Goal: Check status: Check status

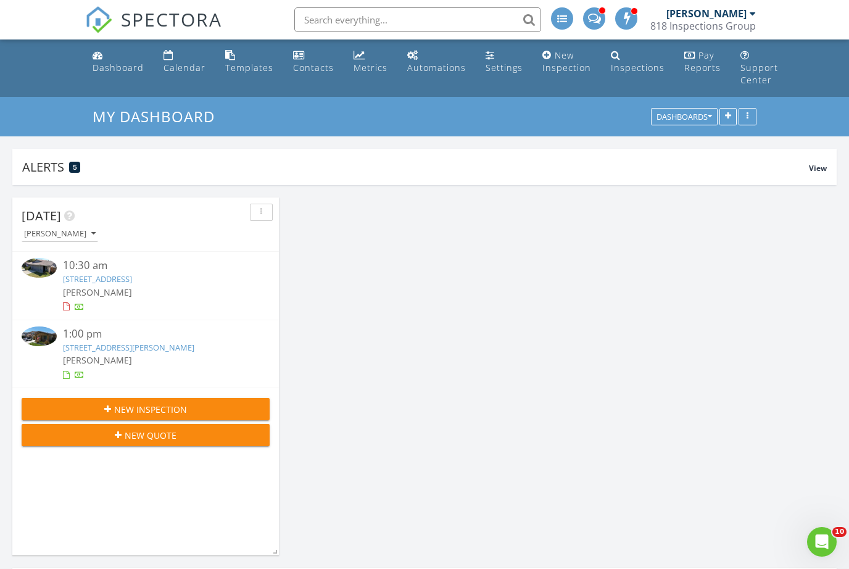
click at [175, 267] on div "10:30 am" at bounding box center [156, 265] width 186 height 15
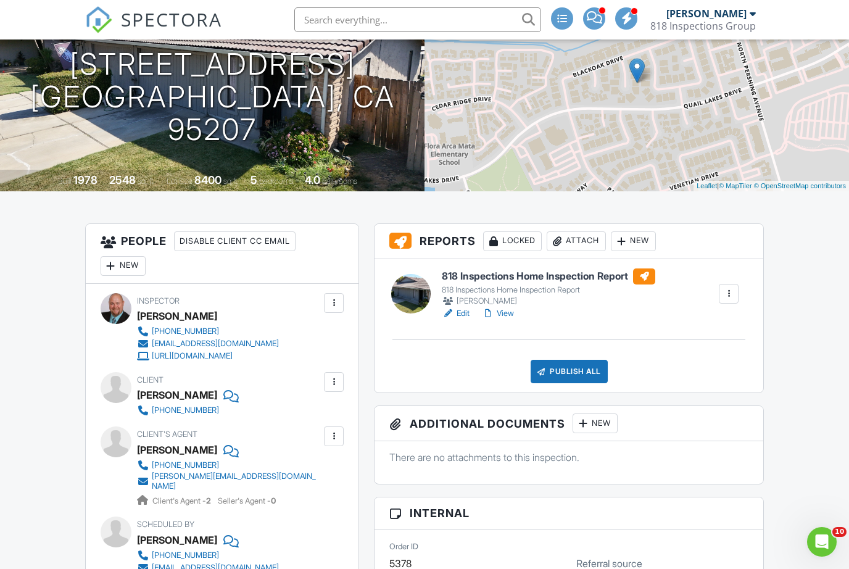
click at [508, 315] on link "View" at bounding box center [498, 313] width 32 height 12
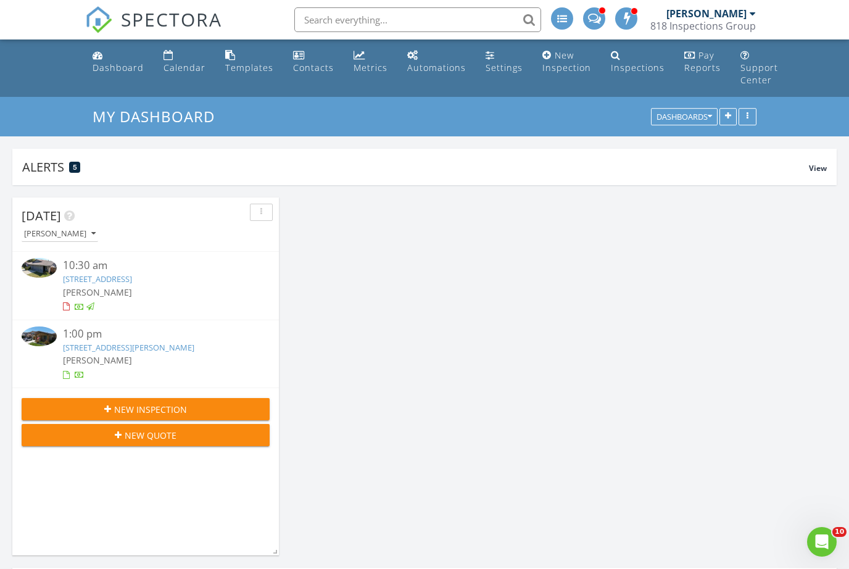
click at [157, 353] on div "[PERSON_NAME]" at bounding box center [156, 359] width 186 height 13
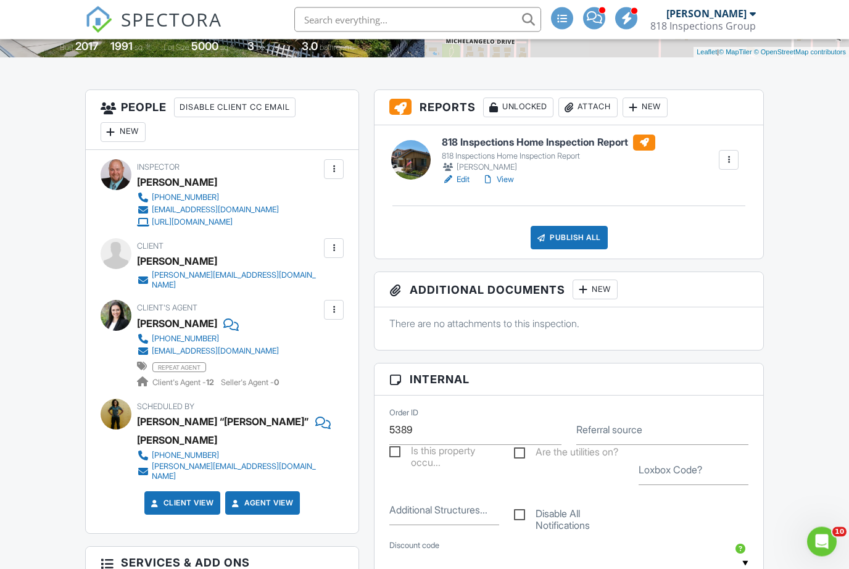
scroll to position [296, 0]
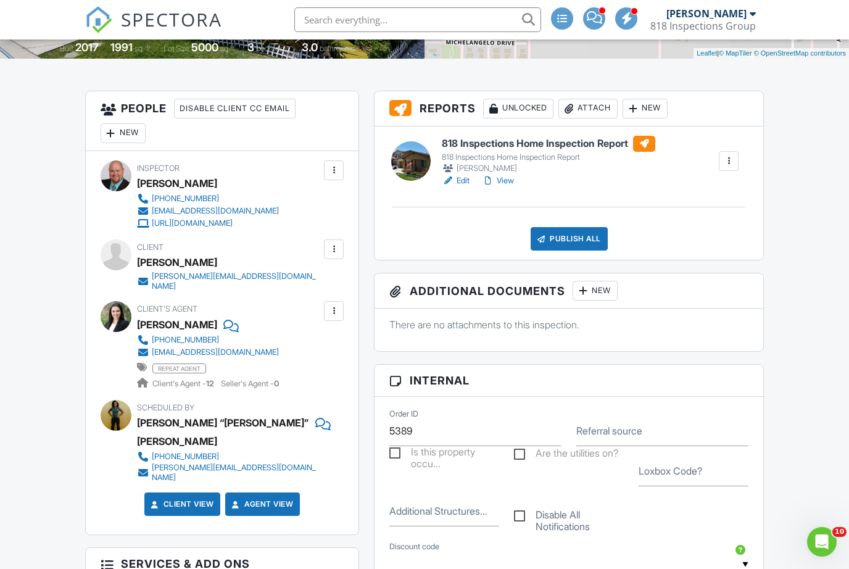
click at [503, 175] on link "View" at bounding box center [498, 181] width 32 height 12
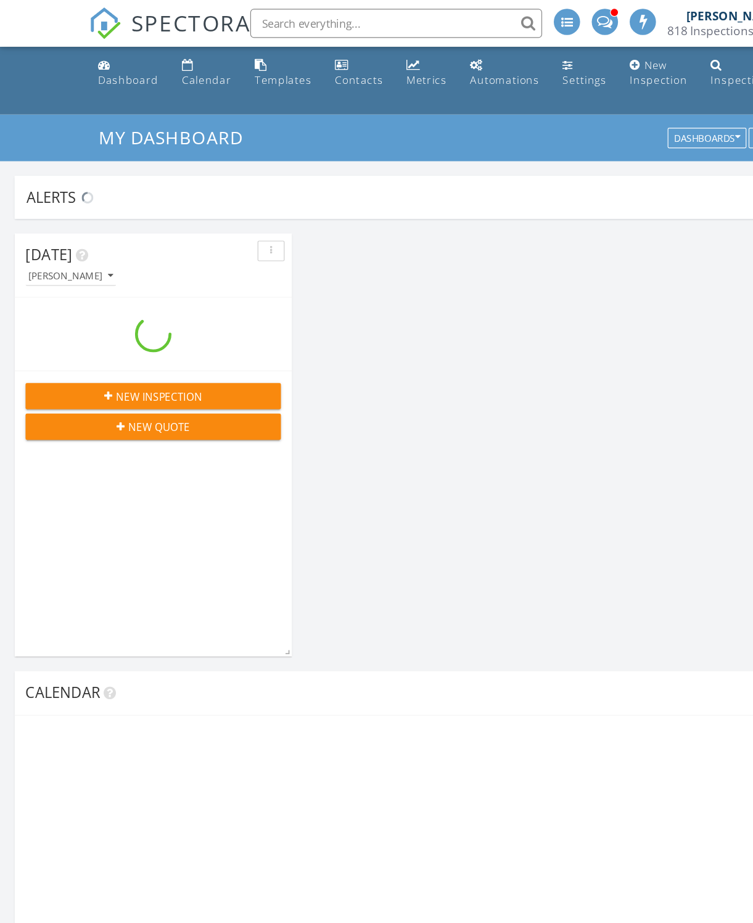
scroll to position [1370, 754]
